Goal: Task Accomplishment & Management: Manage account settings

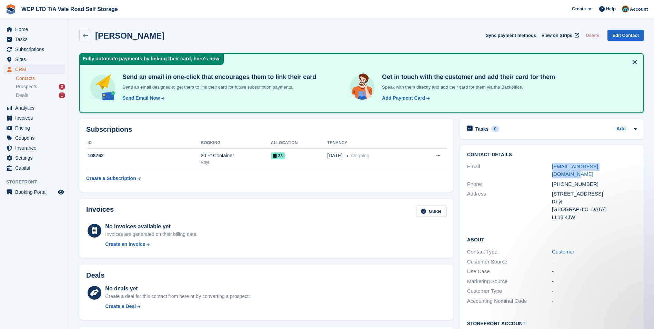
drag, startPoint x: 619, startPoint y: 165, endPoint x: 550, endPoint y: 164, distance: 68.6
click at [550, 164] on div "Email bryambennett79@gmail.com" at bounding box center [552, 171] width 170 height 18
drag, startPoint x: 550, startPoint y: 164, endPoint x: 556, endPoint y: 164, distance: 6.2
copy div "bryambennett79@gmail.com"
click at [28, 47] on span "Subscriptions" at bounding box center [35, 49] width 41 height 10
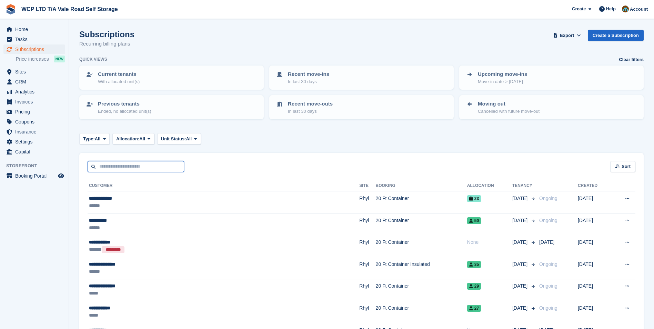
click at [97, 165] on input "text" at bounding box center [136, 166] width 96 height 11
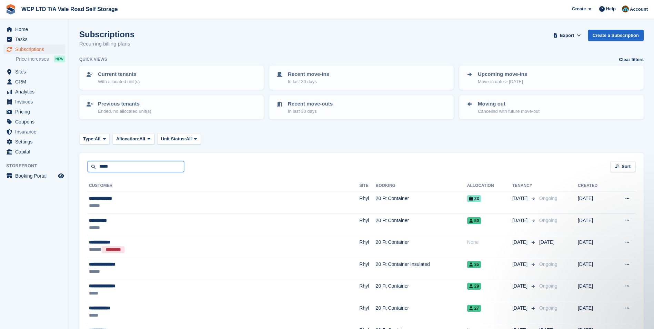
type input "*****"
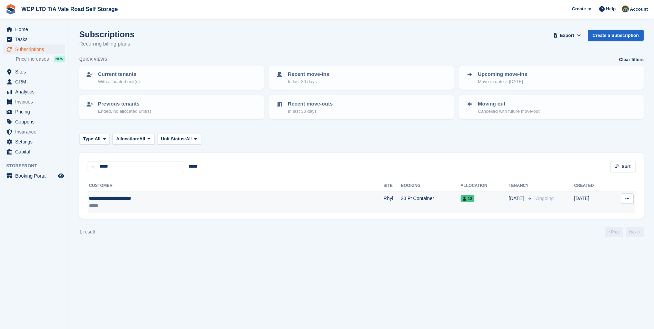
click at [106, 208] on div "*****" at bounding box center [170, 205] width 163 height 7
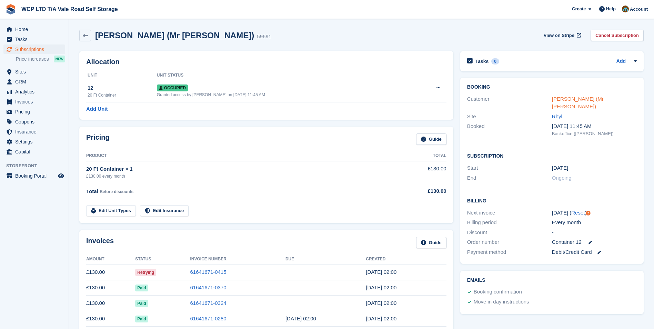
click at [564, 100] on link "[PERSON_NAME] (Mr [PERSON_NAME])" at bounding box center [578, 103] width 52 height 14
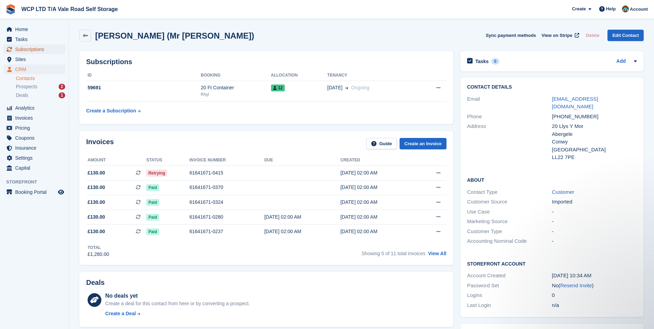
click at [27, 50] on span "Subscriptions" at bounding box center [35, 49] width 41 height 10
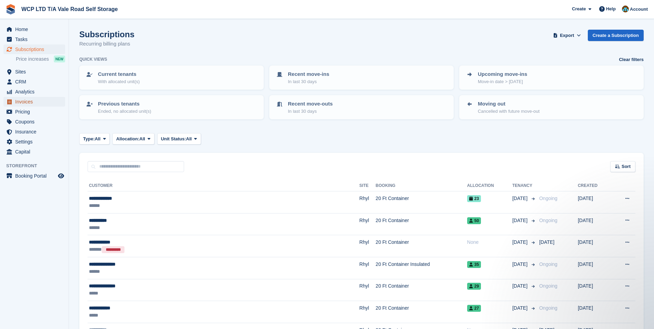
click at [27, 98] on span "Invoices" at bounding box center [35, 102] width 41 height 10
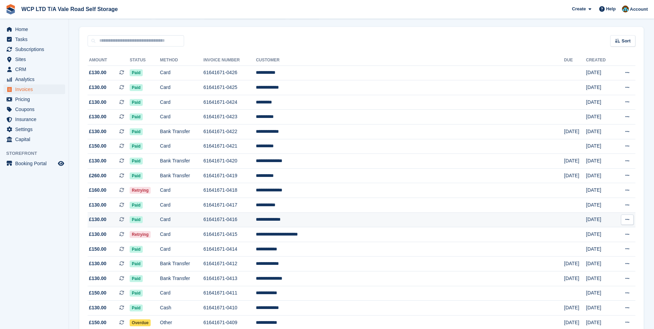
scroll to position [69, 0]
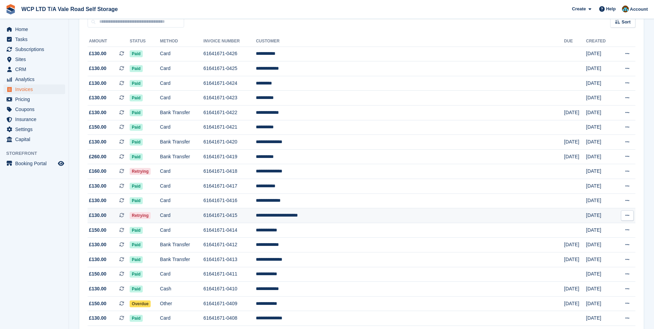
click at [203, 213] on td "Card" at bounding box center [181, 215] width 43 height 15
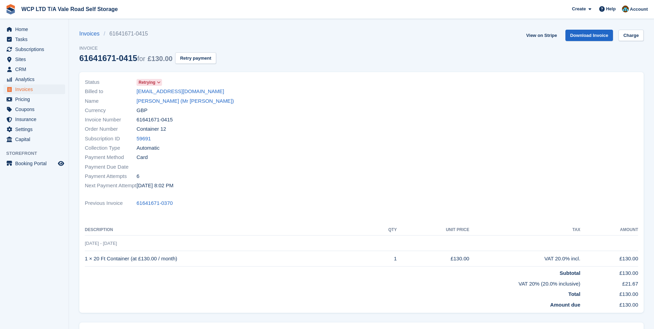
click at [160, 85] on span at bounding box center [159, 83] width 6 height 6
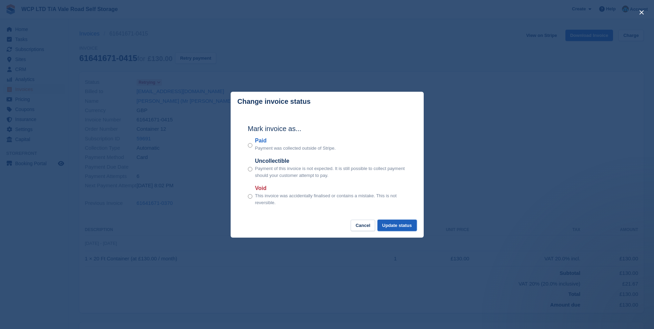
click at [393, 226] on button "Update status" at bounding box center [396, 225] width 39 height 11
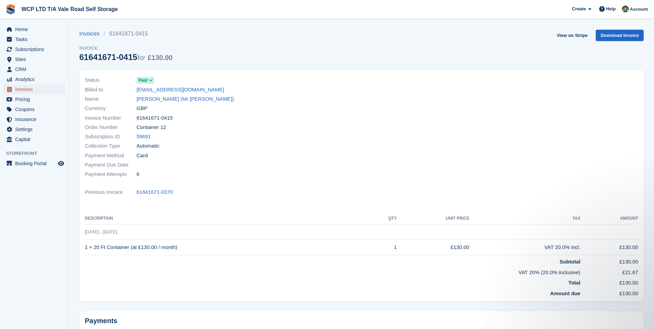
click at [53, 91] on span "Invoices" at bounding box center [35, 89] width 41 height 10
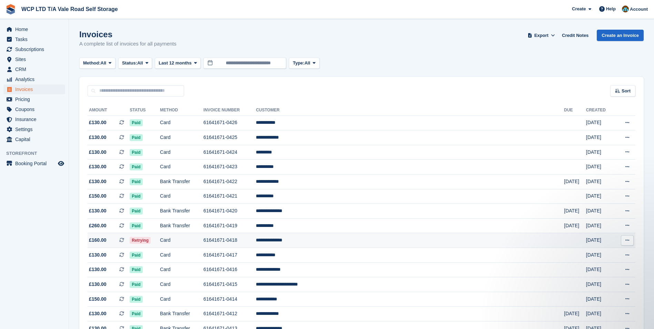
click at [256, 242] on td "61641671-0418" at bounding box center [229, 240] width 52 height 15
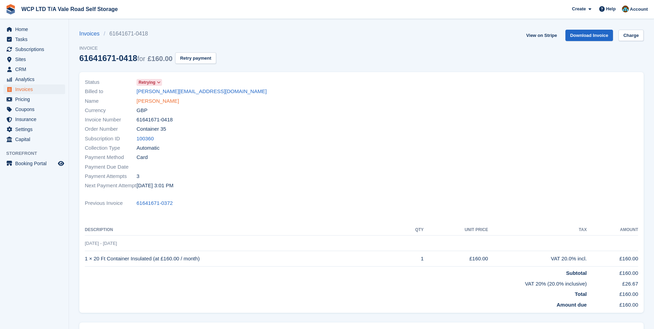
click at [151, 103] on link "Joanne Robinson" at bounding box center [157, 101] width 42 height 8
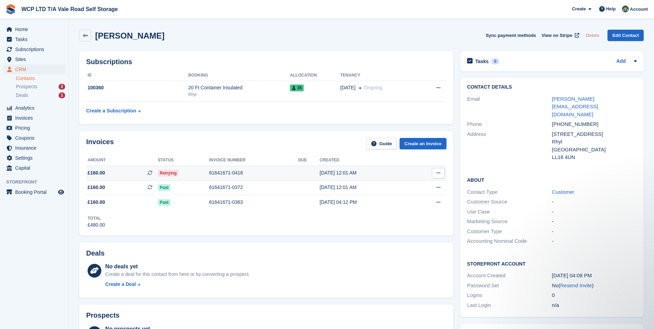
click at [226, 171] on div "61641671-0418" at bounding box center [253, 172] width 89 height 7
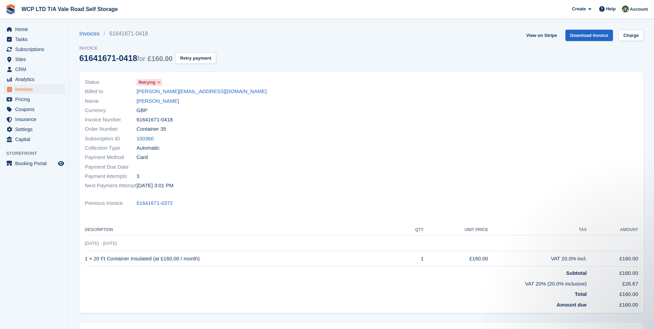
click at [160, 81] on icon at bounding box center [159, 82] width 4 height 4
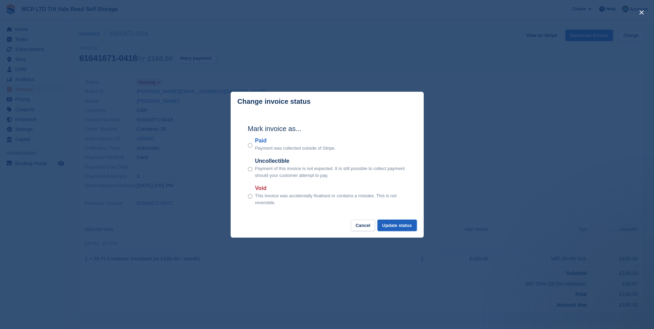
click at [399, 228] on button "Update status" at bounding box center [396, 225] width 39 height 11
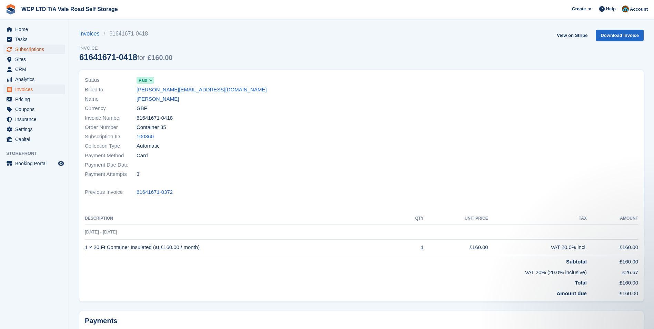
click at [46, 50] on span "Subscriptions" at bounding box center [35, 49] width 41 height 10
